Goal: Find specific page/section: Find specific page/section

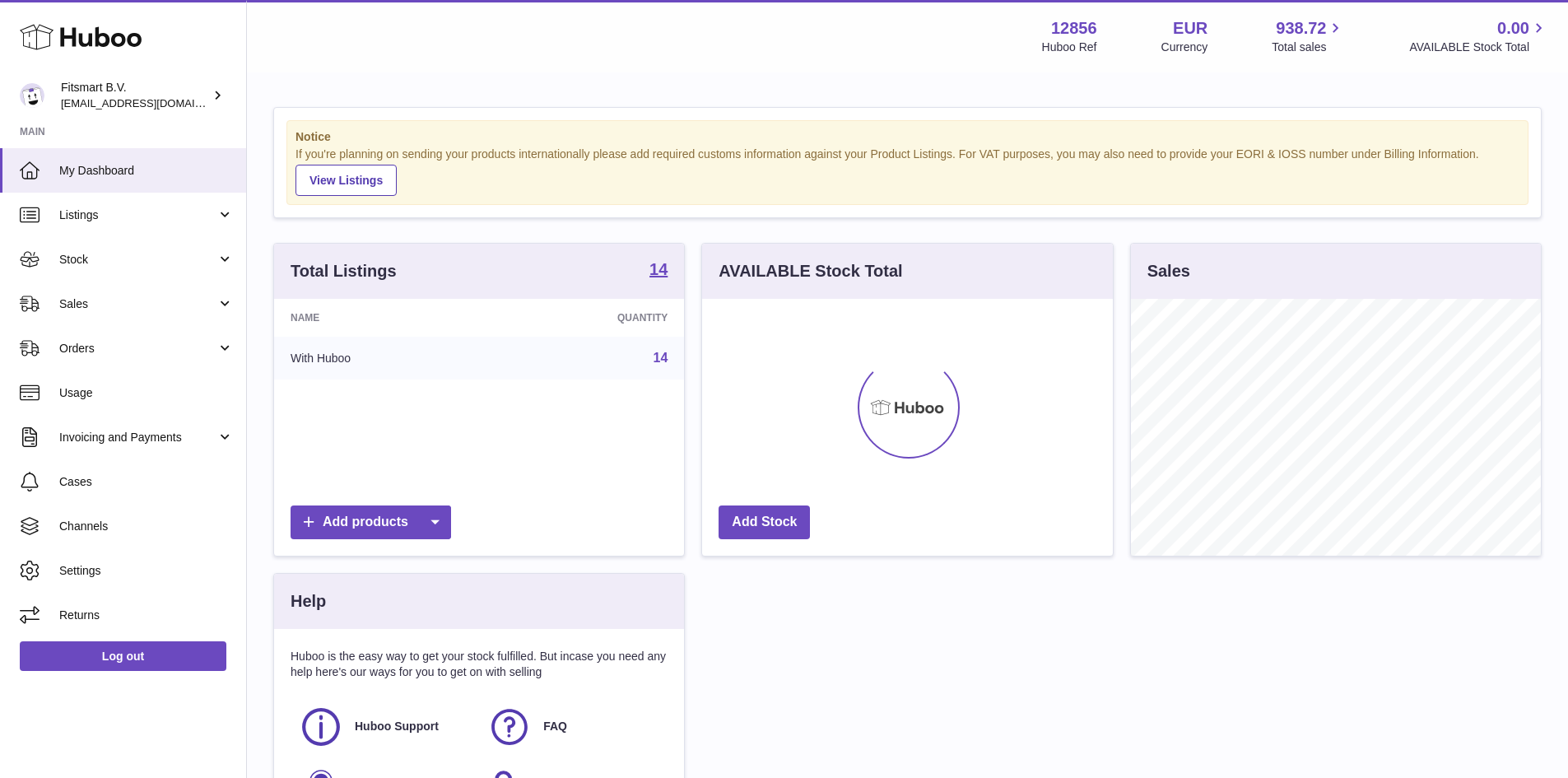
scroll to position [257, 411]
click at [663, 359] on link "14" at bounding box center [661, 358] width 15 height 14
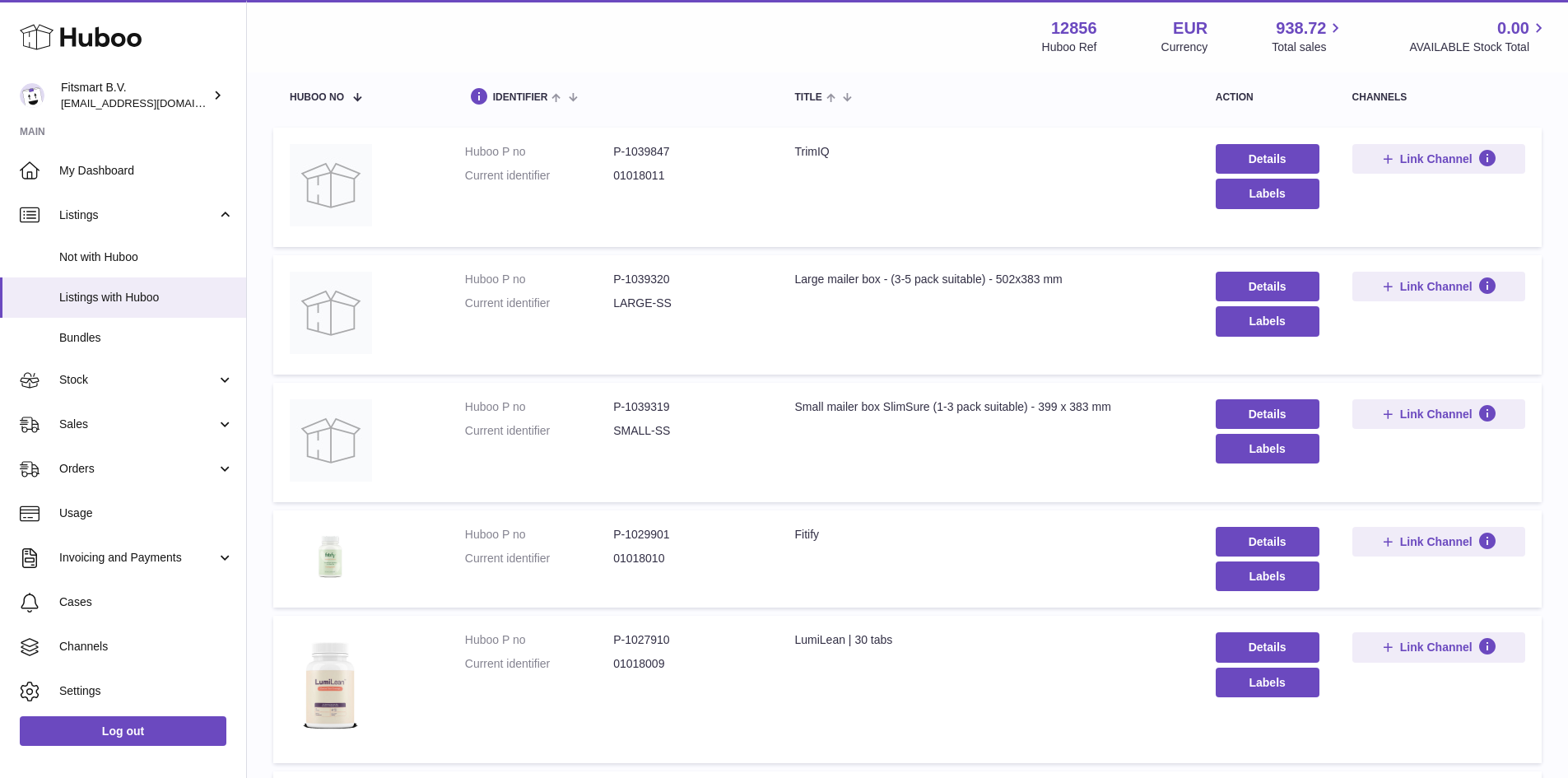
scroll to position [247, 0]
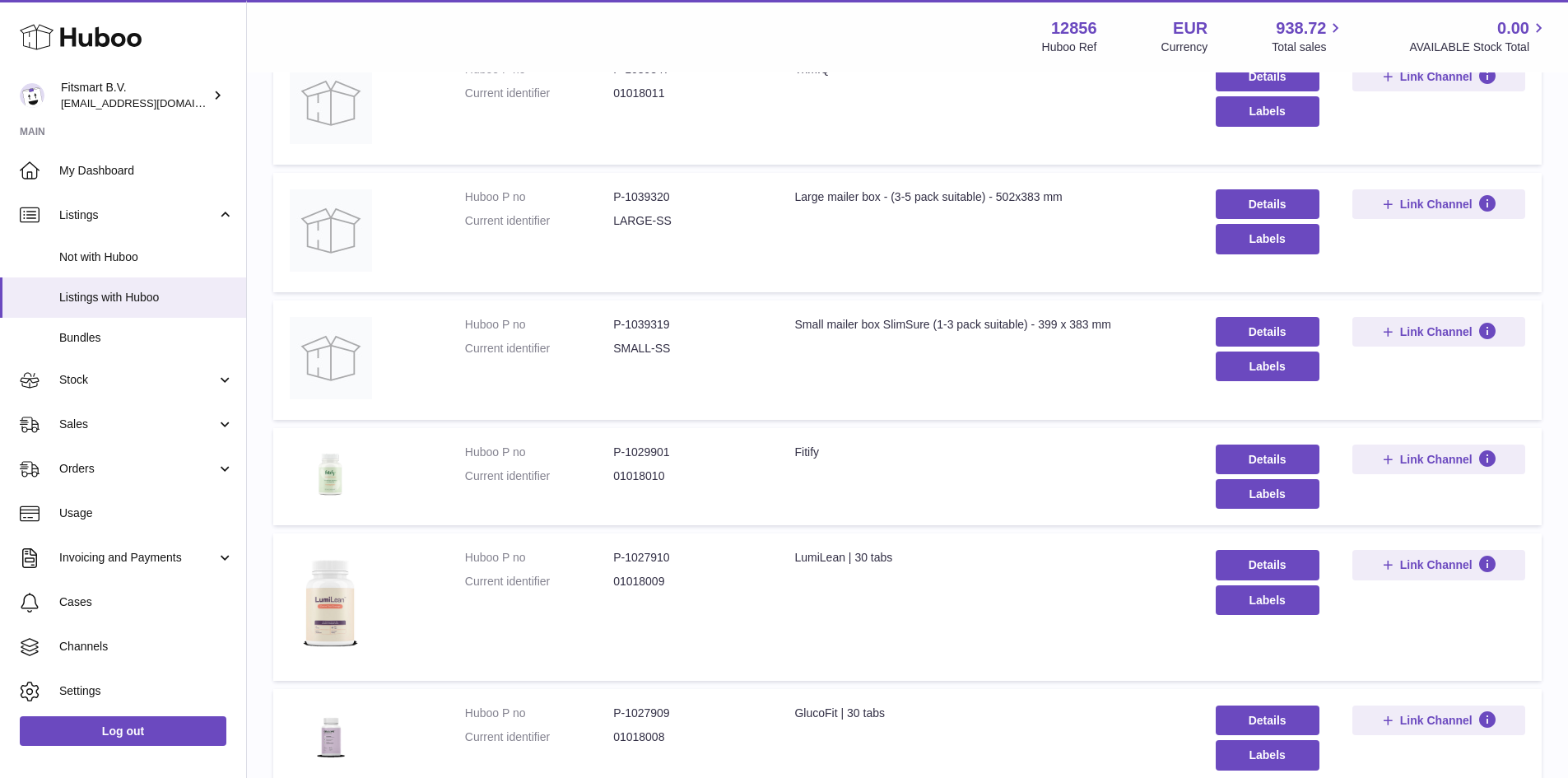
click at [655, 456] on dd "P-1029901" at bounding box center [687, 452] width 148 height 16
copy dd "1029901"
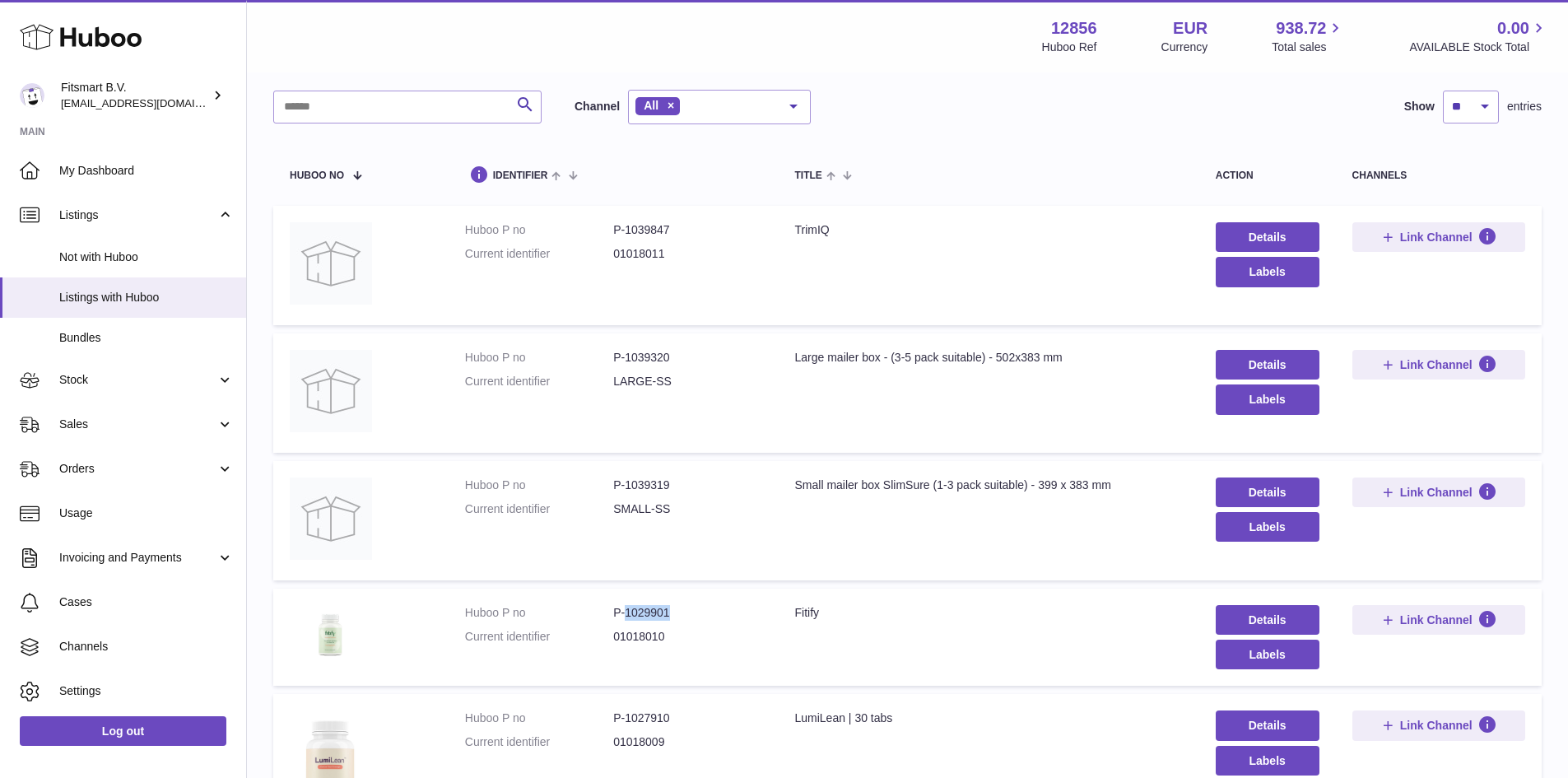
scroll to position [82, 0]
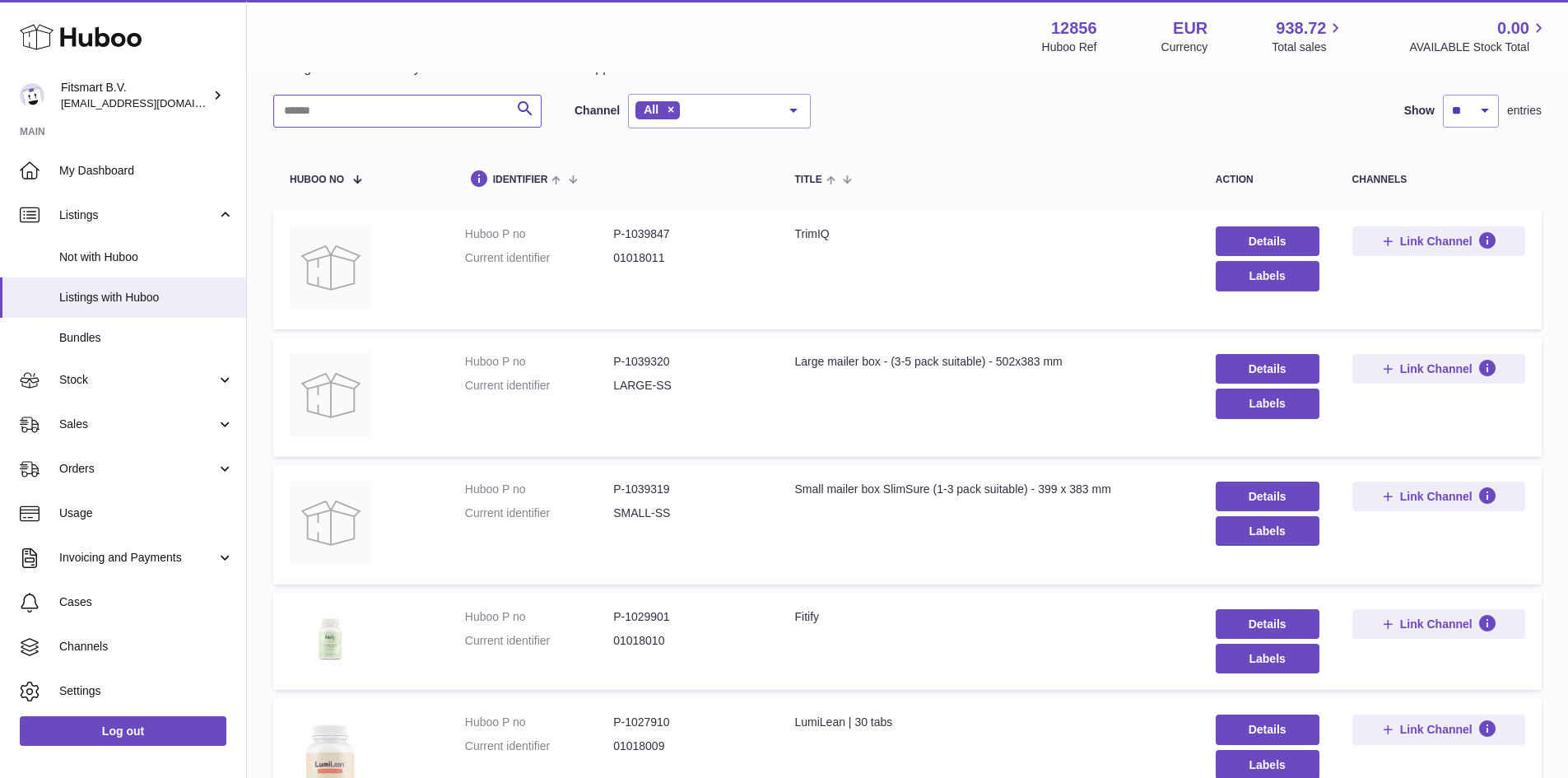
click at [360, 113] on input "text" at bounding box center [407, 111] width 268 height 33
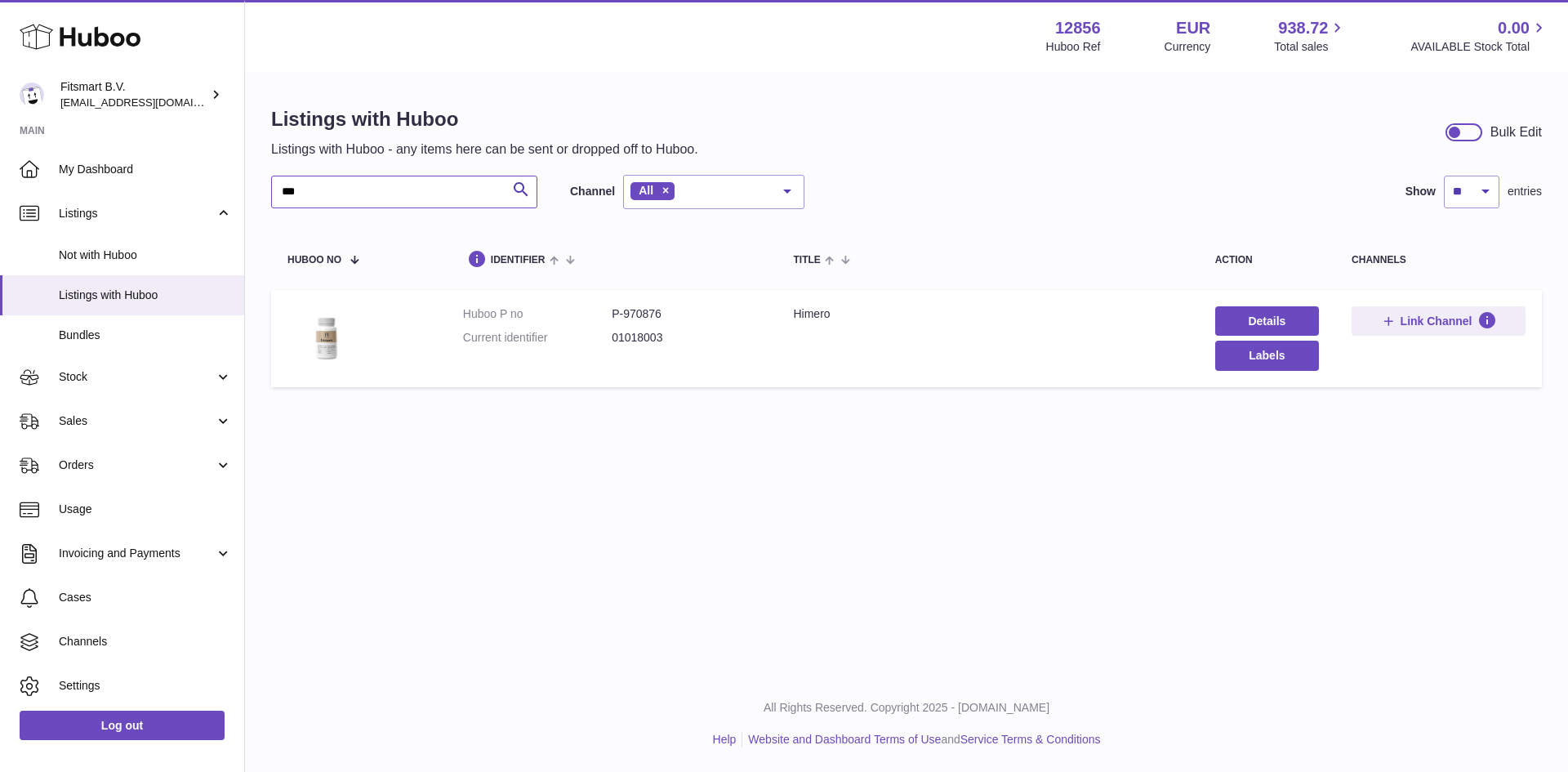
type input "***"
click at [639, 314] on dd "P-970876" at bounding box center [686, 313] width 149 height 16
copy dd "970876"
